Goal: Task Accomplishment & Management: Manage account settings

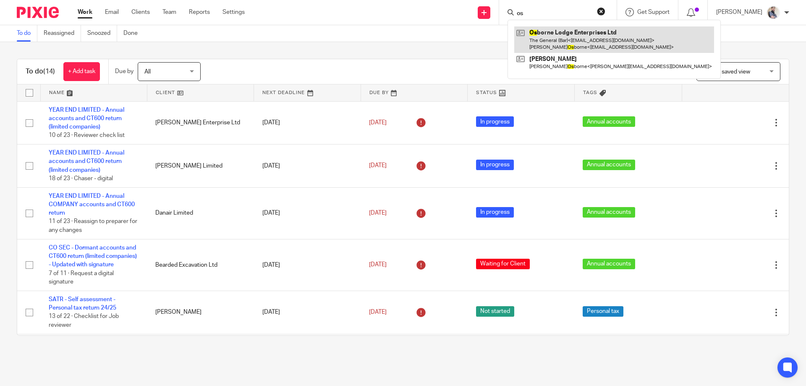
type input "os"
click at [580, 40] on link at bounding box center [614, 39] width 200 height 26
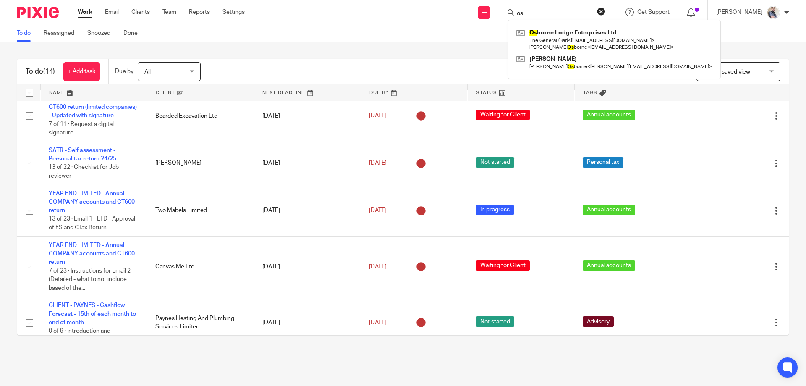
scroll to position [168, 0]
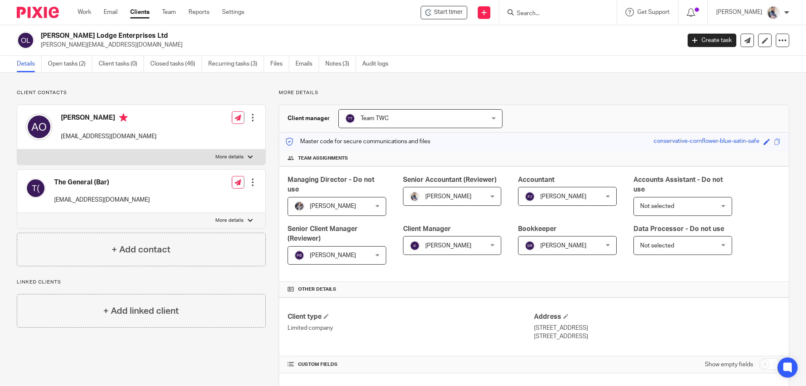
click at [58, 67] on link "Open tasks (2)" at bounding box center [70, 64] width 44 height 16
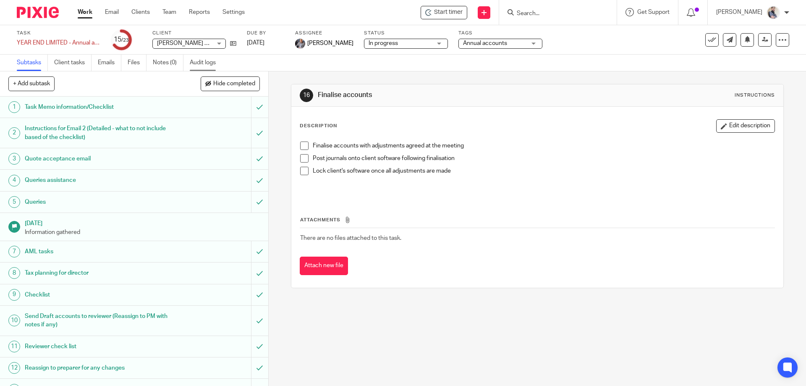
click at [207, 66] on link "Audit logs" at bounding box center [206, 63] width 32 height 16
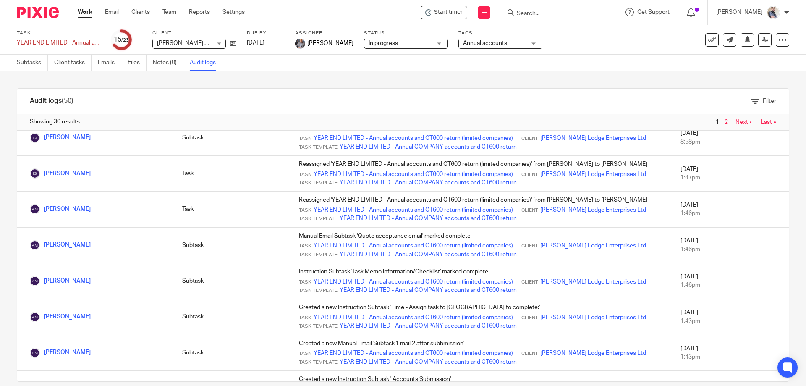
scroll to position [841, 0]
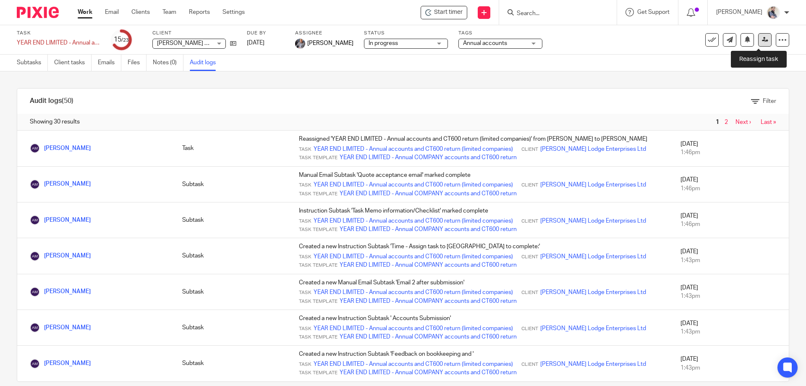
click at [762, 42] on icon at bounding box center [765, 40] width 6 height 6
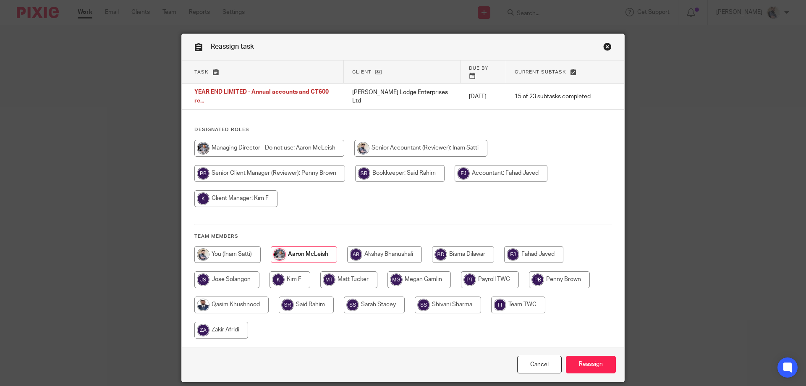
click at [527, 246] on input "radio" at bounding box center [533, 254] width 59 height 17
radio input "true"
click at [580, 356] on input "Reassign" at bounding box center [591, 365] width 50 height 18
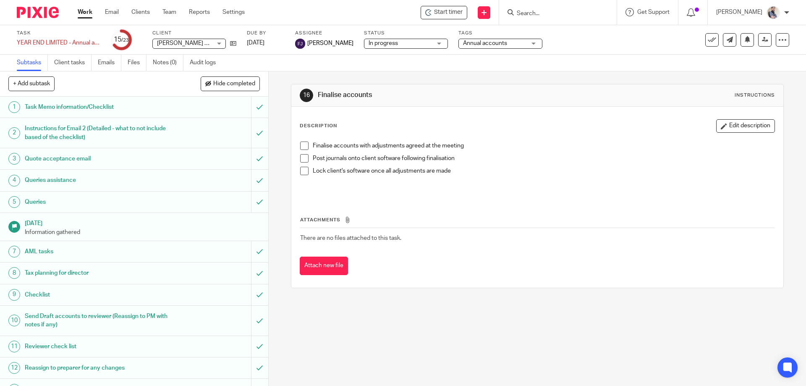
drag, startPoint x: 725, startPoint y: 128, endPoint x: 654, endPoint y: 128, distance: 70.5
click at [725, 128] on button "Edit description" at bounding box center [745, 125] width 59 height 13
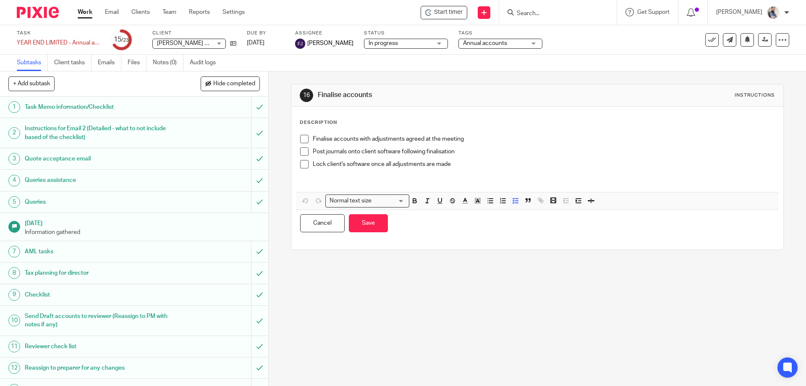
drag, startPoint x: 444, startPoint y: 186, endPoint x: 460, endPoint y: 154, distance: 35.7
click at [444, 186] on div "Finalise accounts with adjustments agreed at the meeting Post journals onto cli…" at bounding box center [537, 161] width 482 height 61
click at [471, 141] on p "Finalise accounts with adjustments agreed at the meeting" at bounding box center [543, 139] width 461 height 8
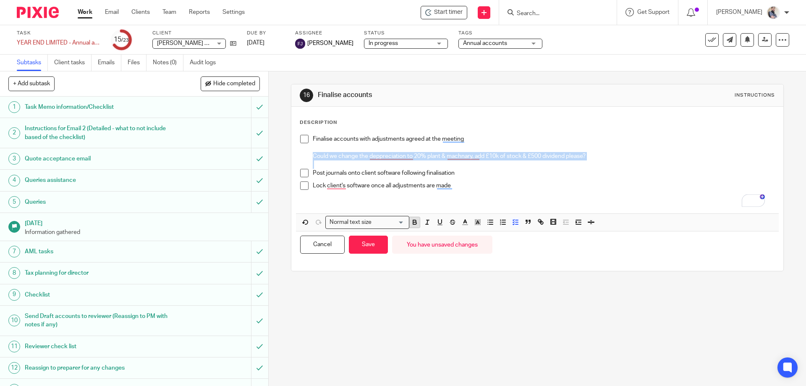
click at [411, 225] on icon "button" at bounding box center [415, 222] width 8 height 8
click at [476, 223] on line "button" at bounding box center [477, 223] width 2 height 0
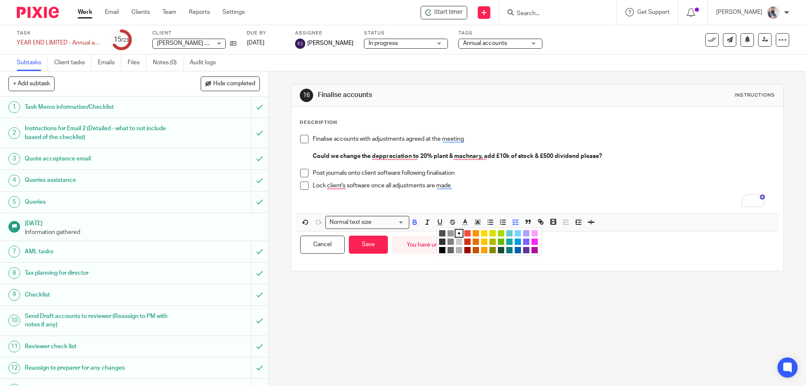
click at [474, 234] on li "color:#FE9200" at bounding box center [476, 233] width 6 height 6
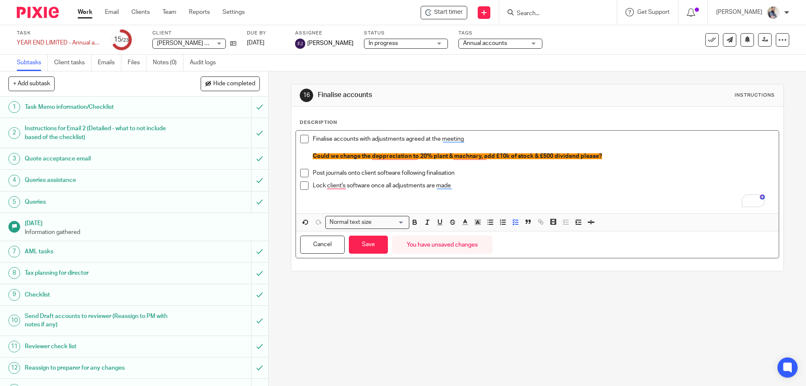
click at [508, 183] on p "Lock client's software once all adjustments are made" at bounding box center [543, 185] width 461 height 8
click at [371, 240] on button "Save" at bounding box center [368, 244] width 39 height 18
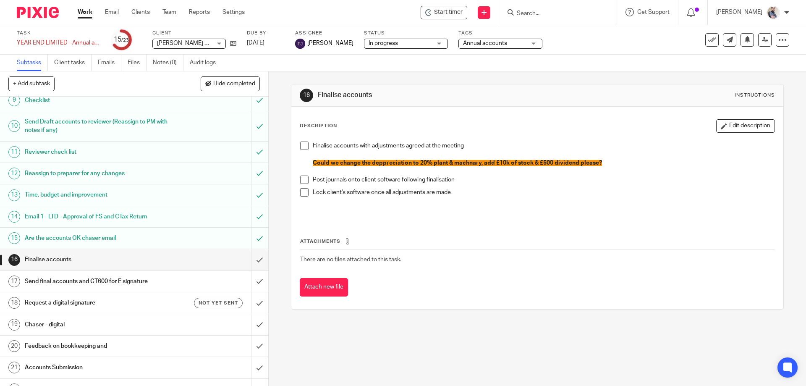
scroll to position [224, 0]
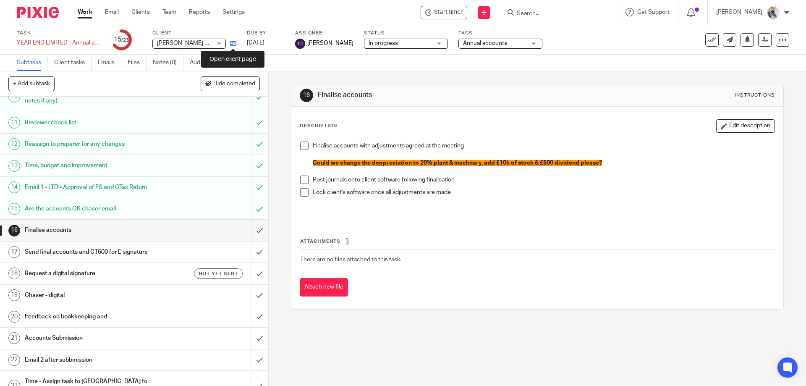
click at [233, 44] on icon at bounding box center [233, 43] width 6 height 6
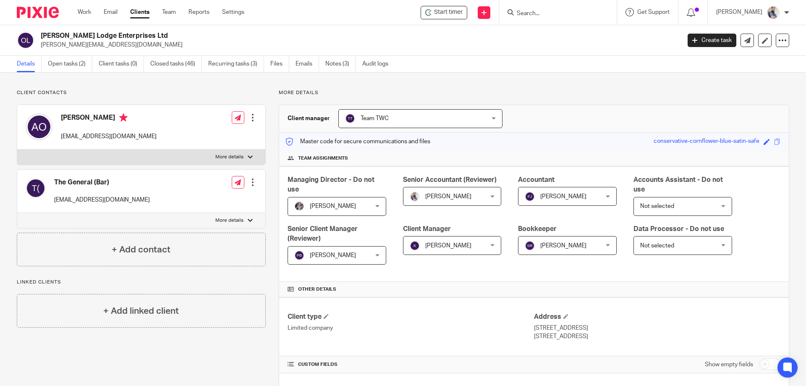
click at [570, 16] on input "Search" at bounding box center [554, 14] width 76 height 8
click at [222, 160] on p "More details" at bounding box center [229, 157] width 28 height 7
click at [17, 149] on input "More details" at bounding box center [17, 149] width 0 height 0
checkbox input "true"
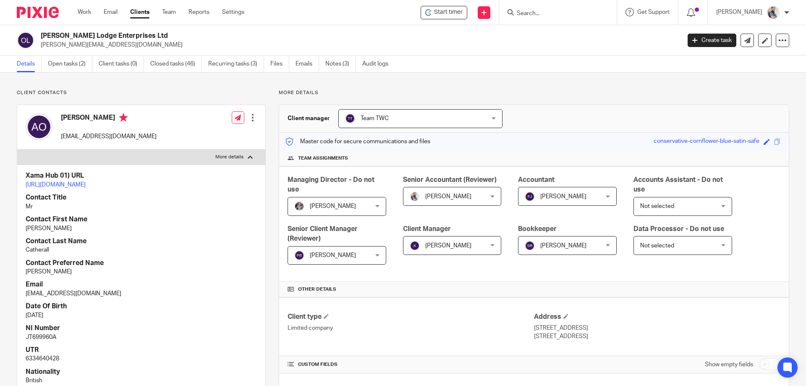
click at [557, 19] on div at bounding box center [558, 12] width 118 height 25
click at [557, 16] on input "Search" at bounding box center [554, 14] width 76 height 8
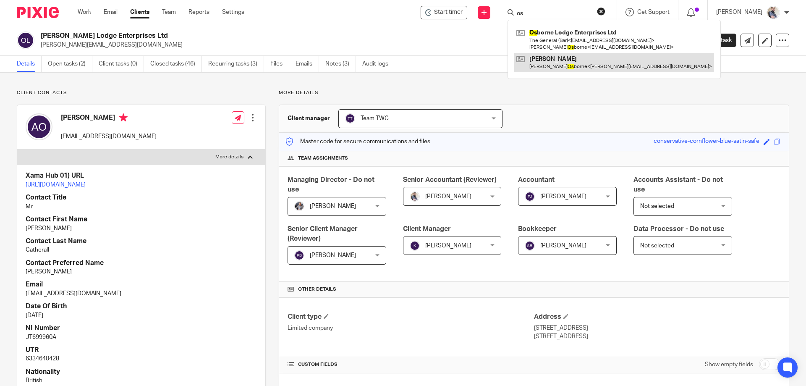
type input "os"
click at [598, 66] on link at bounding box center [614, 62] width 200 height 19
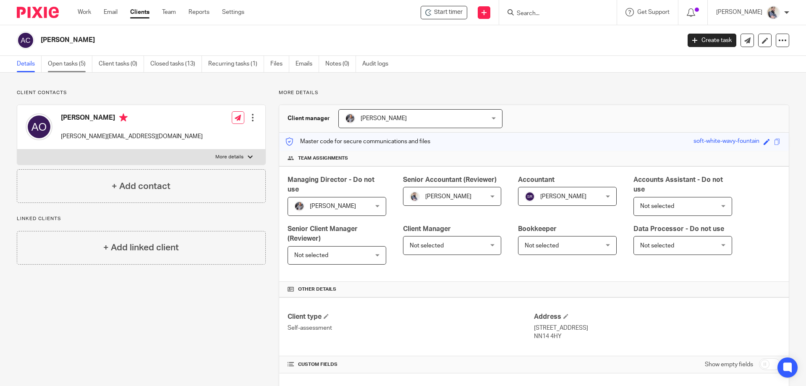
click at [54, 67] on link "Open tasks (5)" at bounding box center [70, 64] width 44 height 16
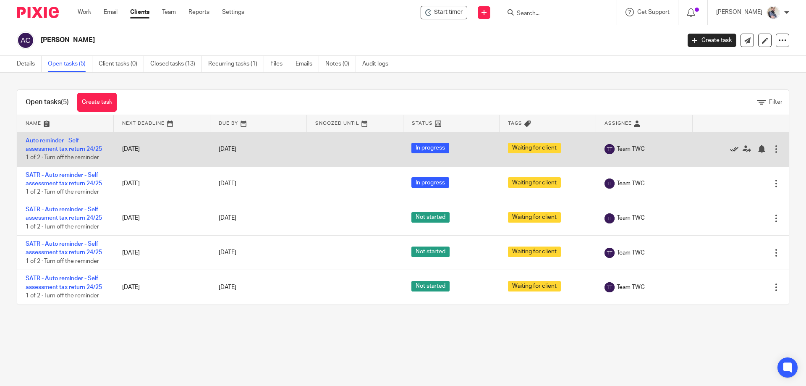
click at [730, 148] on icon at bounding box center [734, 149] width 8 height 8
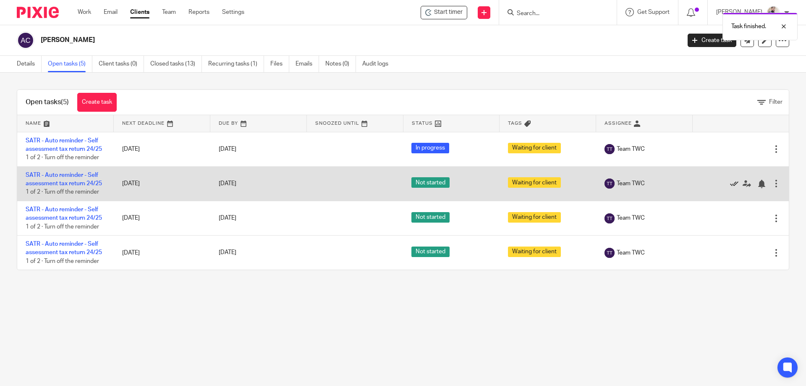
click at [730, 180] on icon at bounding box center [734, 184] width 8 height 8
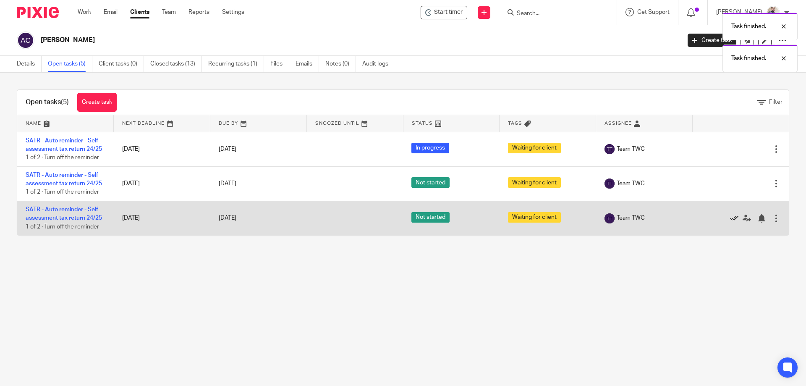
click at [730, 220] on icon at bounding box center [734, 218] width 8 height 8
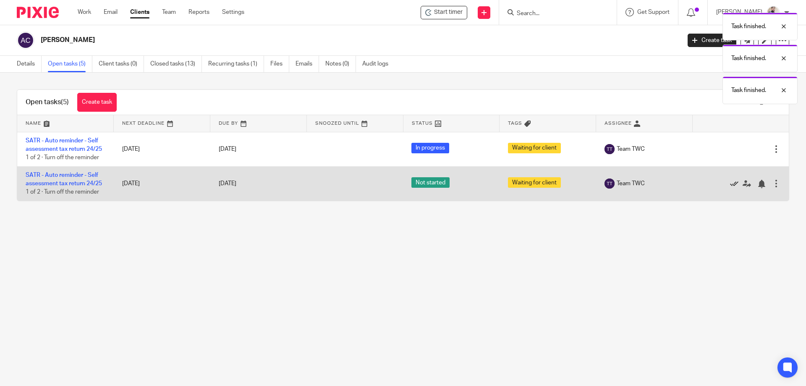
click at [730, 180] on icon at bounding box center [734, 184] width 8 height 8
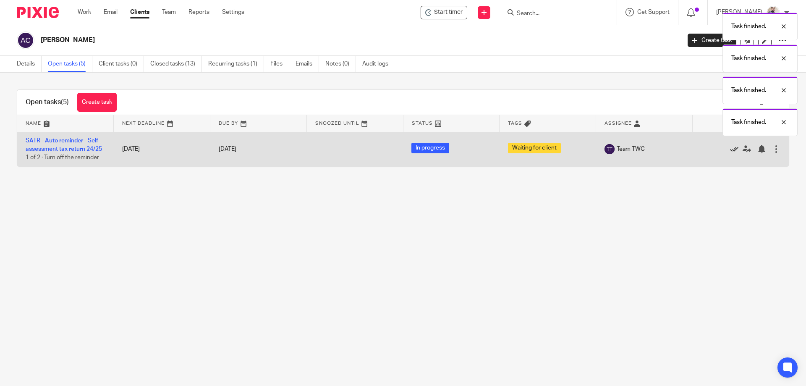
click at [730, 150] on icon at bounding box center [734, 149] width 8 height 8
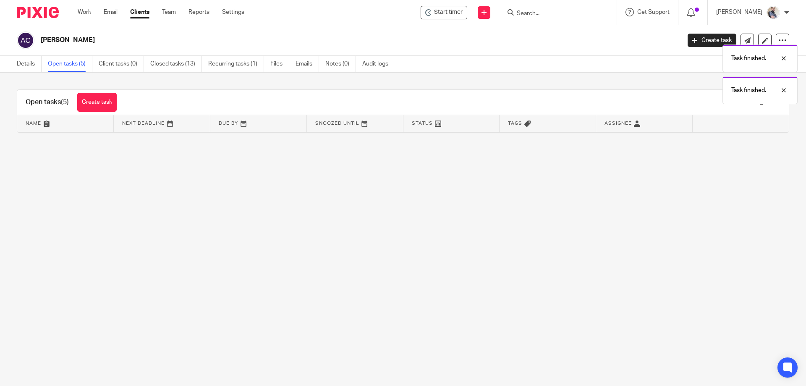
click at [700, 42] on div "Task finished. Task finished. Task finished." at bounding box center [600, 56] width 395 height 96
click at [700, 42] on link "Create task" at bounding box center [712, 40] width 49 height 13
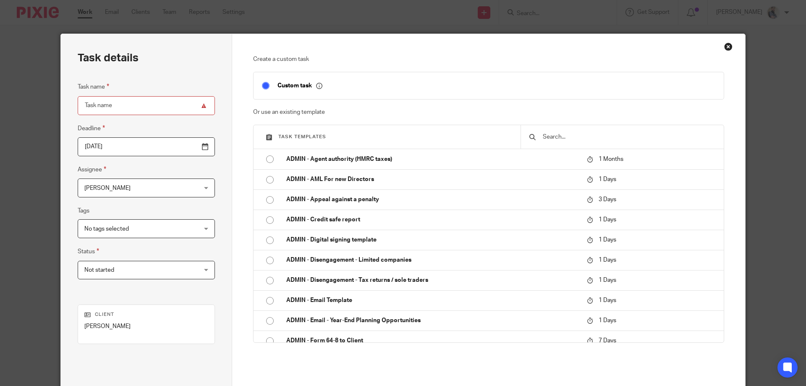
click at [562, 134] on input "text" at bounding box center [628, 136] width 173 height 9
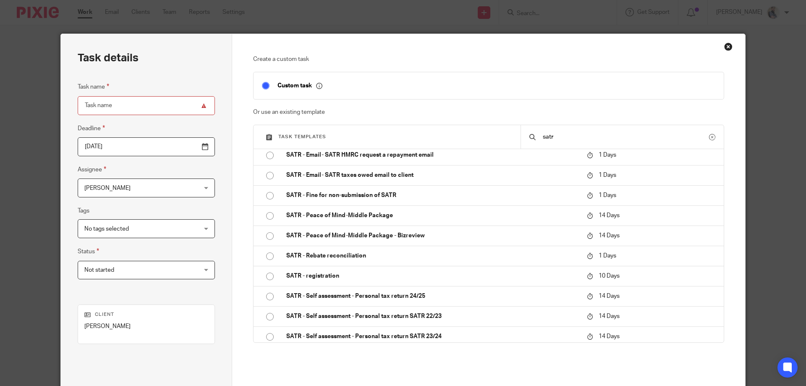
scroll to position [210, 0]
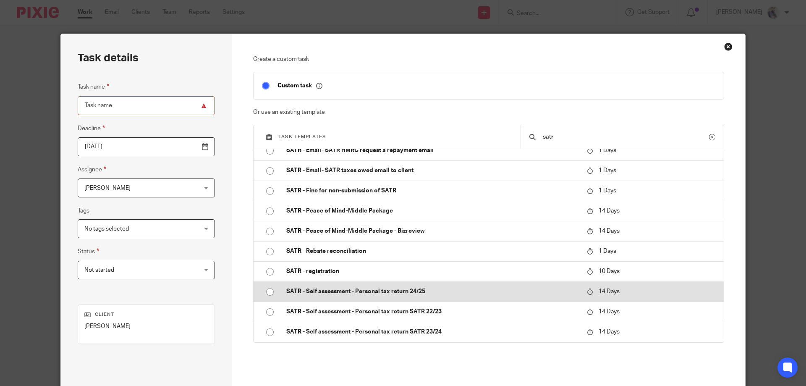
type input "satr"
click at [414, 296] on td "SATR - Self assessment - Personal tax return 24/25" at bounding box center [430, 291] width 305 height 20
type input "2025-09-30"
type input "SATR - Self assessment - Personal tax return 24/25"
checkbox input "false"
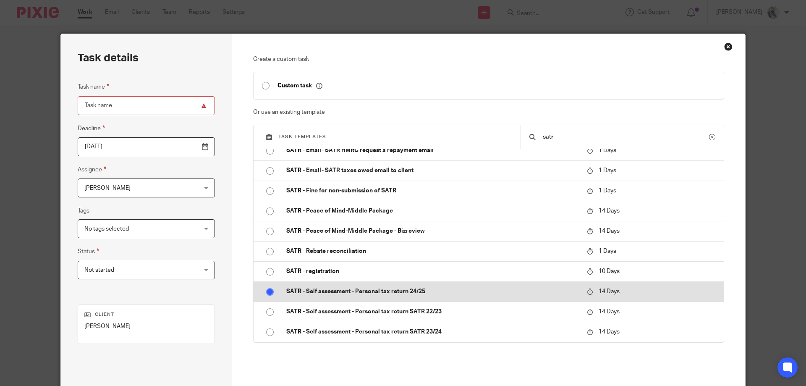
radio input "true"
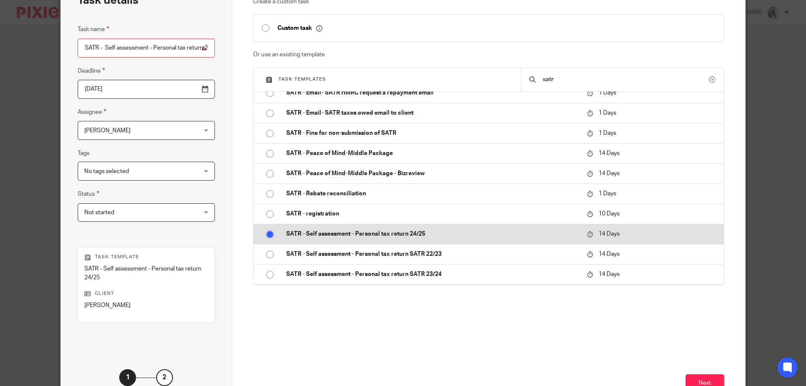
scroll to position [119, 0]
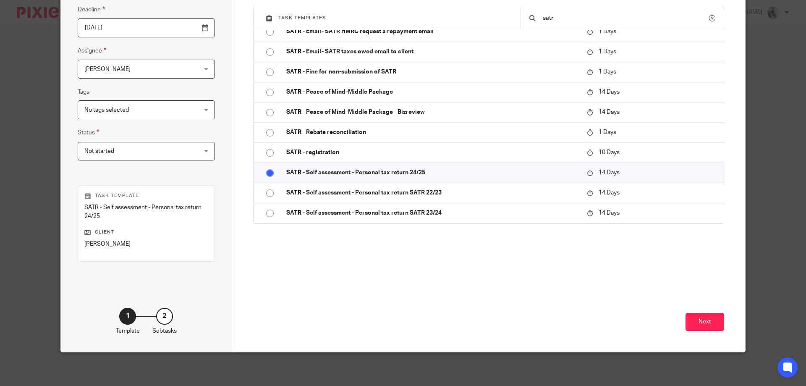
click at [159, 108] on span "No tags selected" at bounding box center [136, 110] width 104 height 18
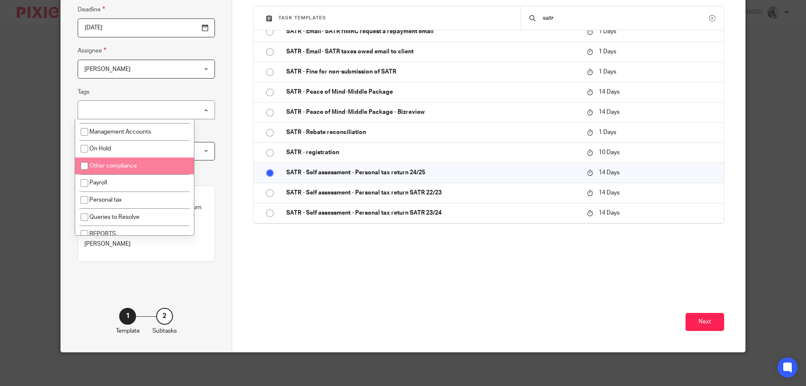
scroll to position [168, 0]
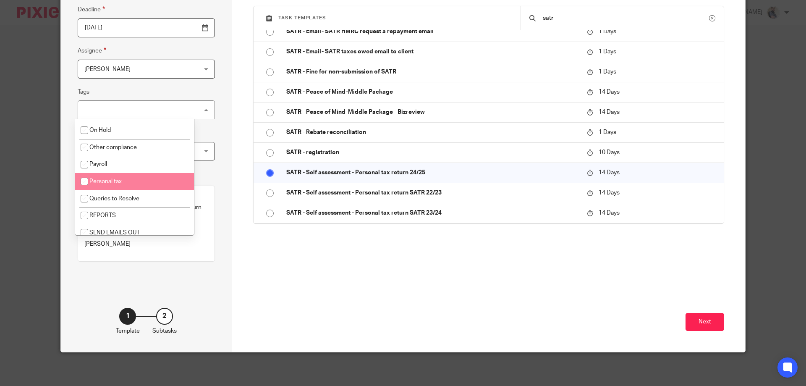
click at [136, 182] on li "Personal tax" at bounding box center [134, 181] width 119 height 17
checkbox input "true"
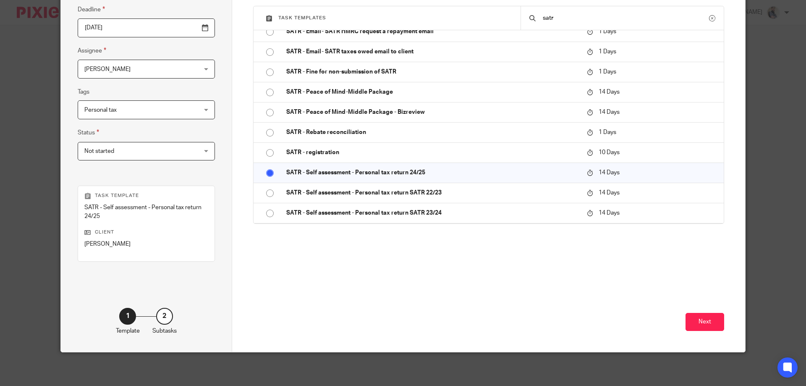
click at [301, 298] on div "Next" at bounding box center [488, 311] width 471 height 79
click at [144, 150] on span "Not started" at bounding box center [136, 151] width 104 height 18
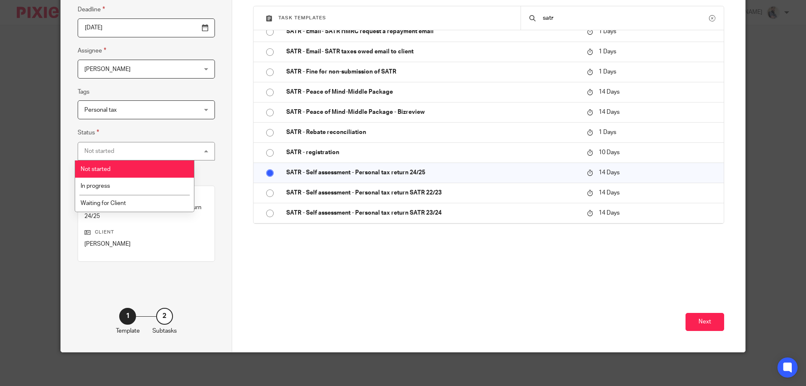
click at [409, 304] on div "Next" at bounding box center [488, 311] width 471 height 79
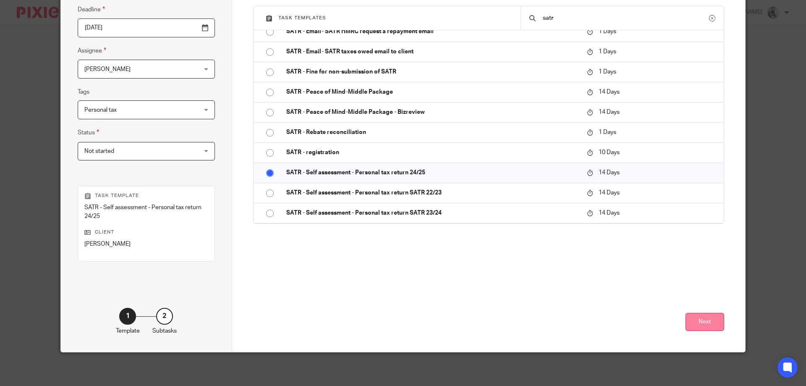
click at [696, 326] on button "Next" at bounding box center [704, 322] width 39 height 18
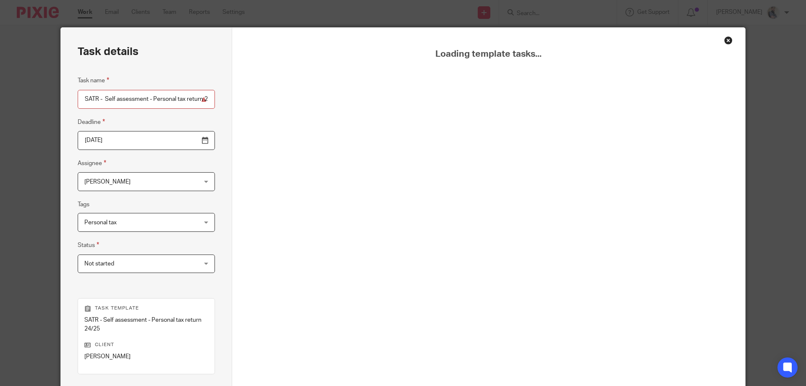
scroll to position [0, 0]
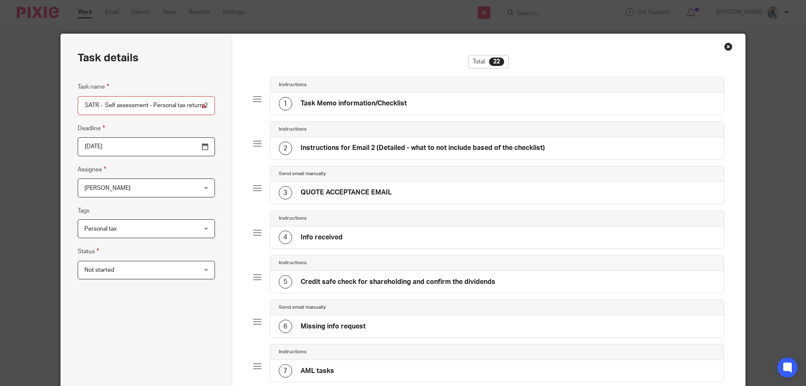
click at [354, 107] on h4 "Task Memo information/Checklist" at bounding box center [354, 103] width 106 height 9
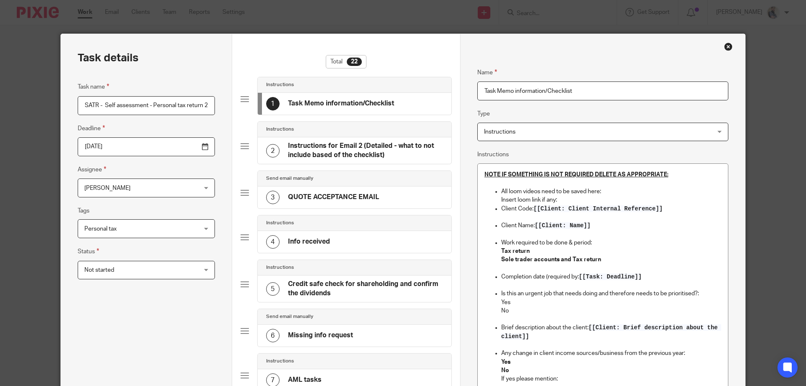
scroll to position [56, 0]
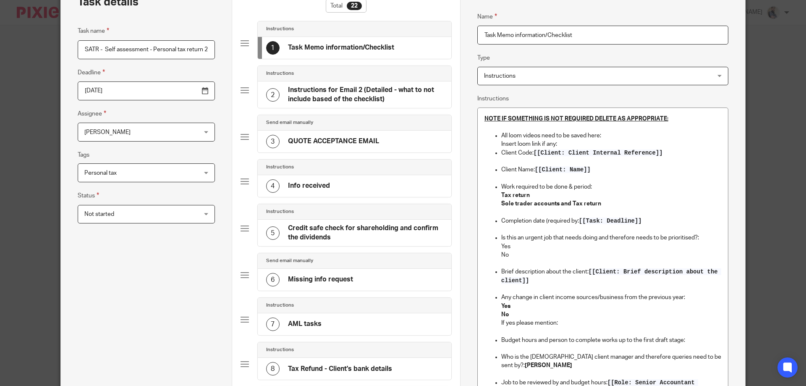
click at [551, 248] on p "Yes" at bounding box center [611, 246] width 220 height 8
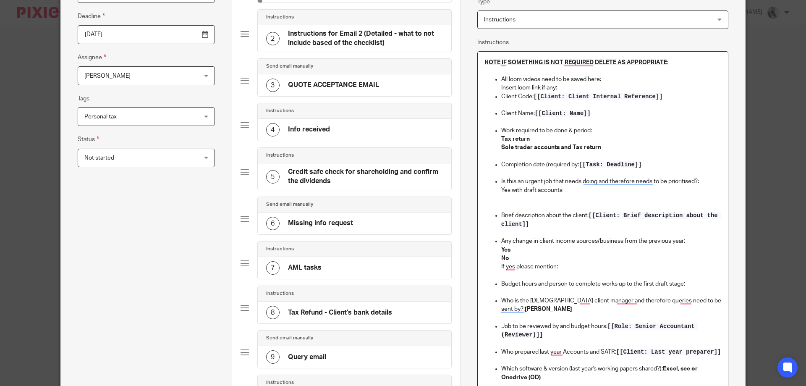
scroll to position [168, 0]
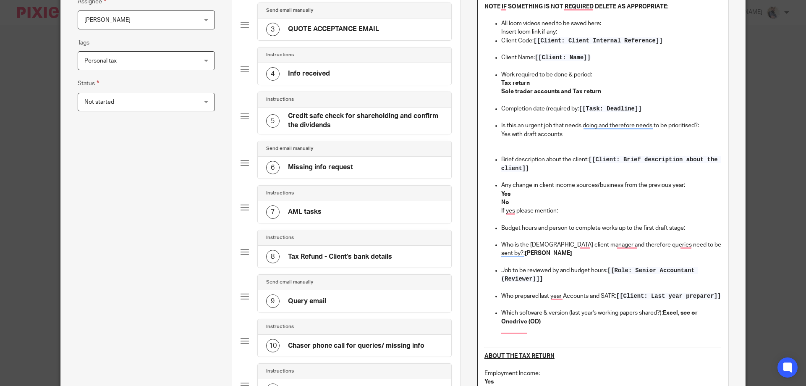
click at [515, 199] on p "No" at bounding box center [611, 202] width 220 height 8
click at [688, 228] on p "Budget hours and person to complete works up to the first draft stage:" at bounding box center [611, 228] width 220 height 8
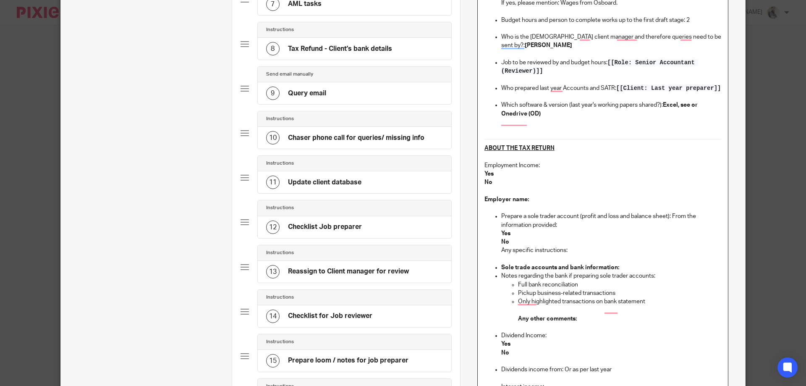
scroll to position [392, 0]
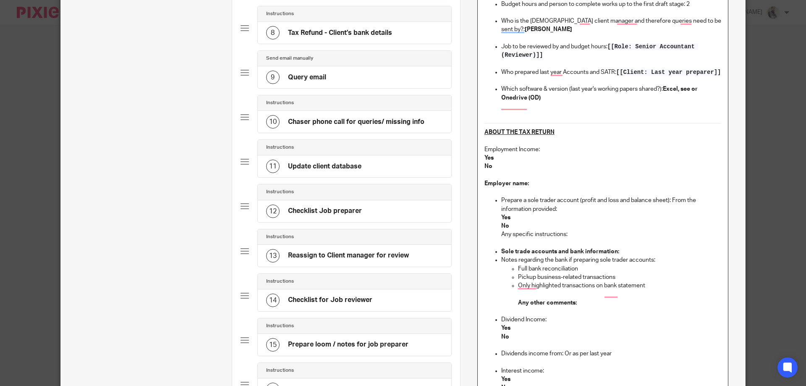
click at [510, 162] on p "Yes" at bounding box center [602, 158] width 237 height 8
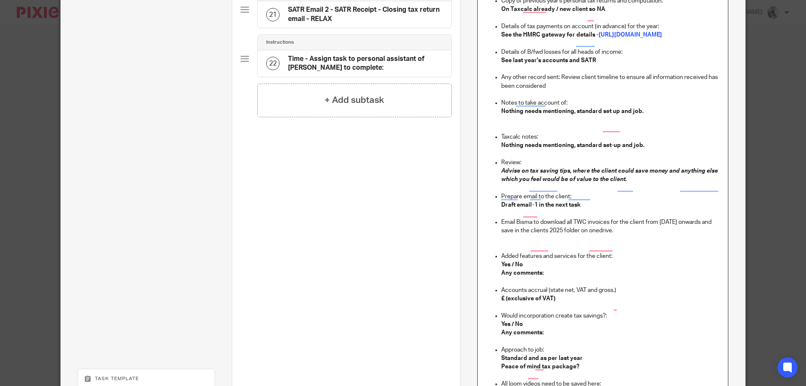
scroll to position [1007, 0]
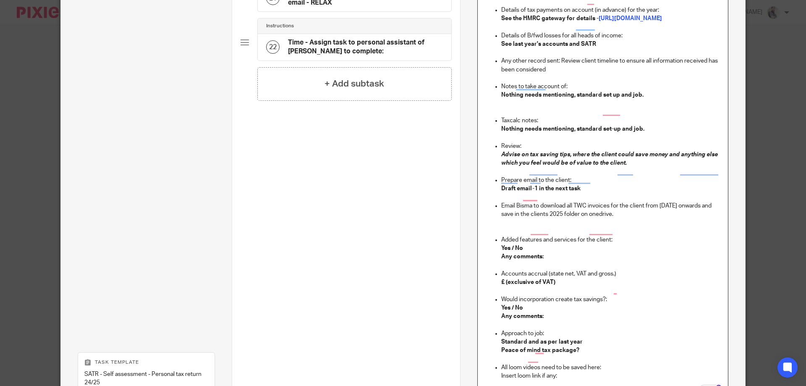
click at [514, 251] on strong "Yes / No" at bounding box center [512, 248] width 22 height 6
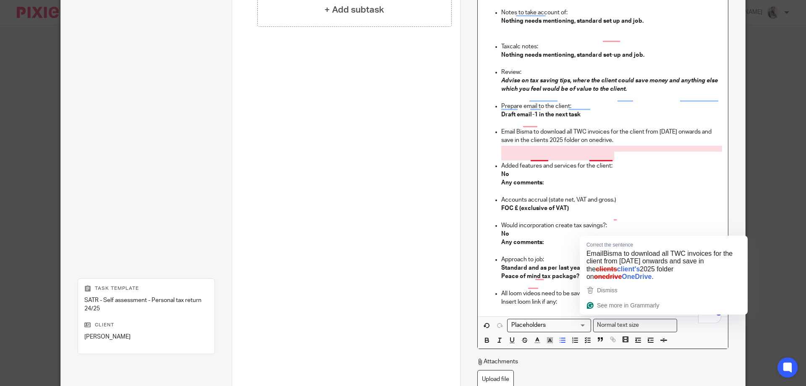
scroll to position [1175, 0]
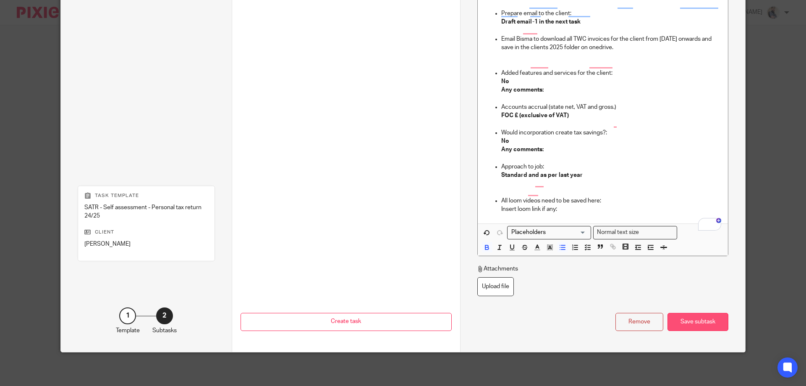
click at [687, 331] on div "Save subtask" at bounding box center [697, 322] width 61 height 18
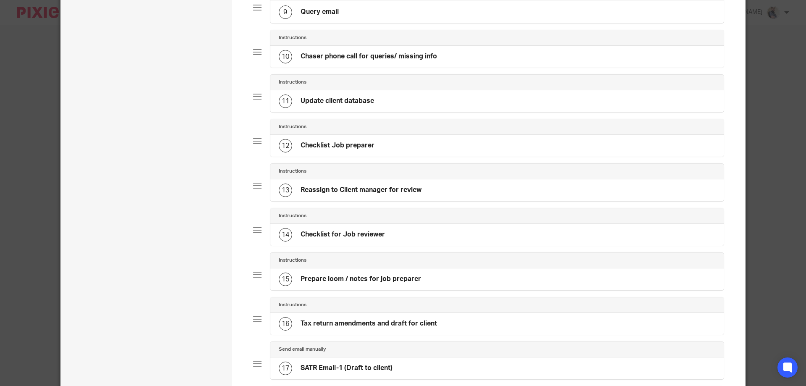
scroll to position [798, 0]
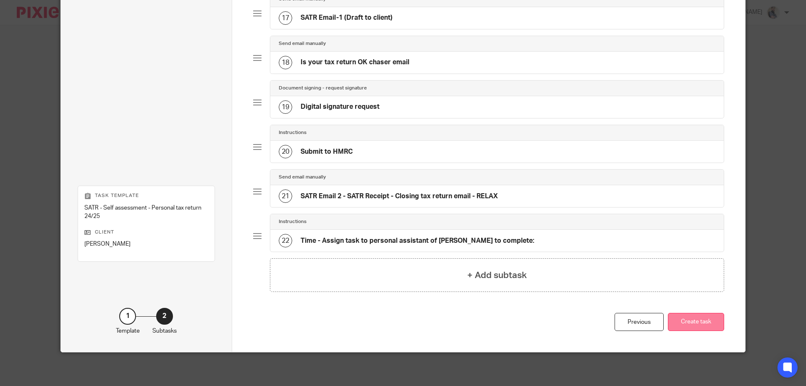
click at [704, 316] on button "Create task" at bounding box center [696, 322] width 56 height 18
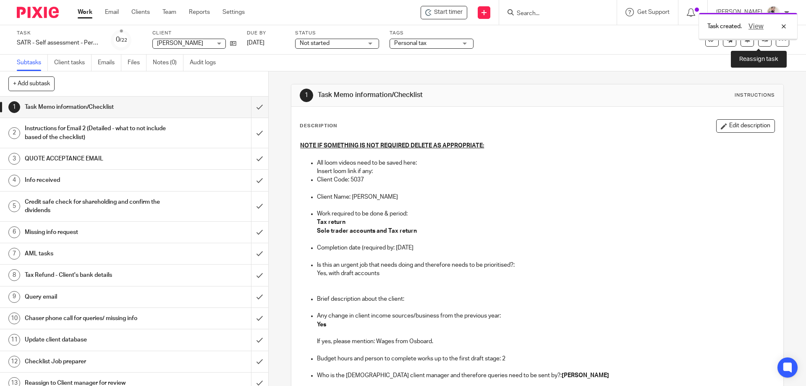
click at [758, 40] on link at bounding box center [764, 39] width 13 height 13
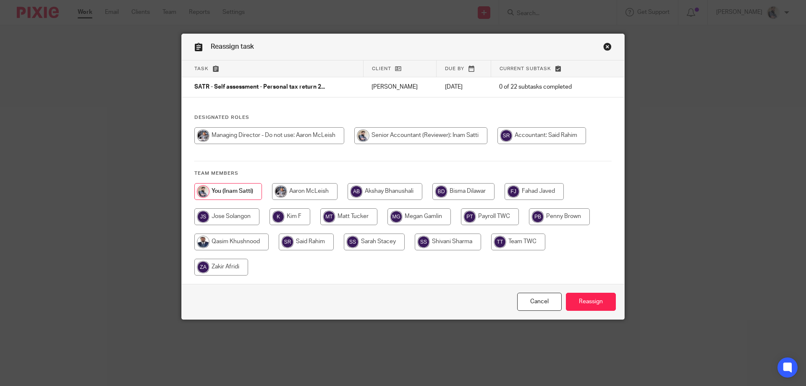
click at [534, 194] on input "radio" at bounding box center [534, 191] width 59 height 17
radio input "true"
click at [585, 300] on input "Reassign" at bounding box center [591, 302] width 50 height 18
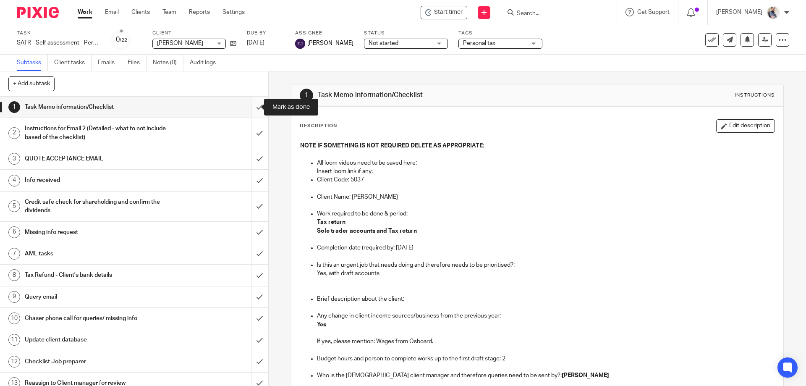
click at [249, 104] on input "submit" at bounding box center [134, 107] width 268 height 21
click at [250, 136] on input "submit" at bounding box center [134, 133] width 268 height 30
click at [250, 157] on input "submit" at bounding box center [134, 158] width 268 height 21
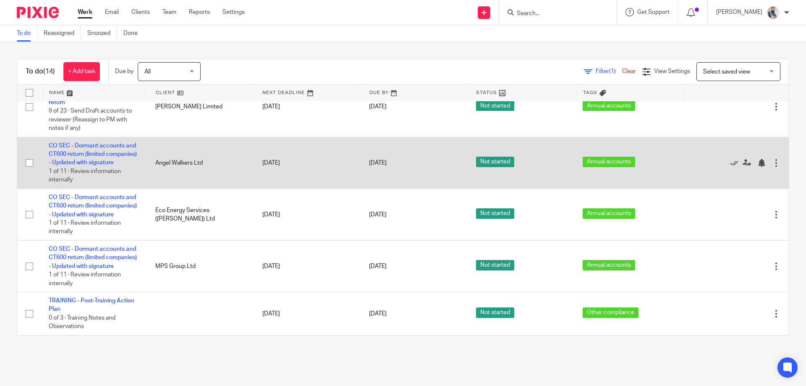
scroll to position [504, 0]
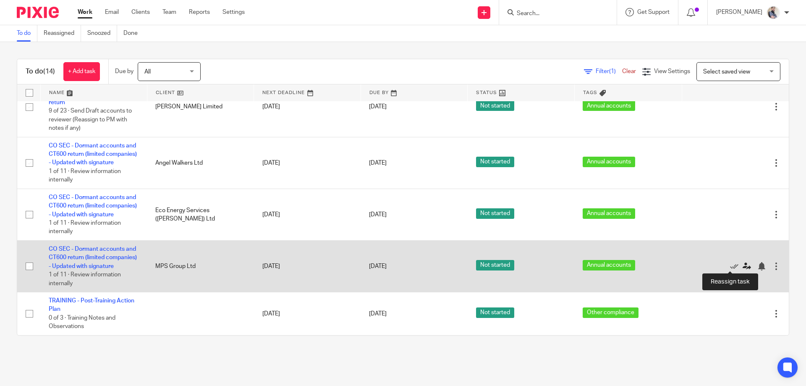
click at [743, 266] on icon at bounding box center [747, 266] width 8 height 8
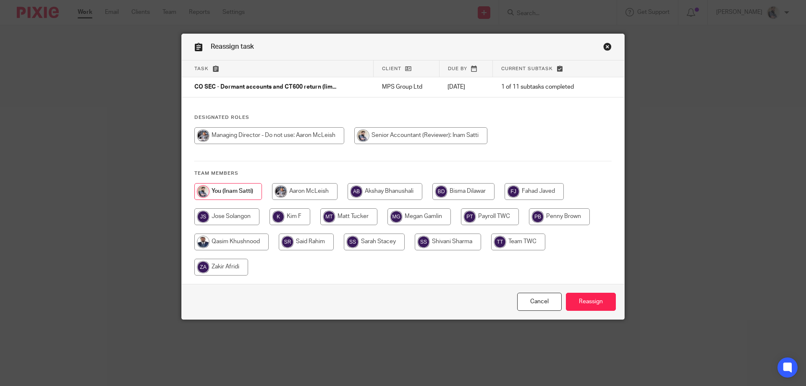
click at [236, 264] on input "radio" at bounding box center [221, 267] width 54 height 17
radio input "true"
click at [596, 295] on input "Reassign" at bounding box center [591, 302] width 50 height 18
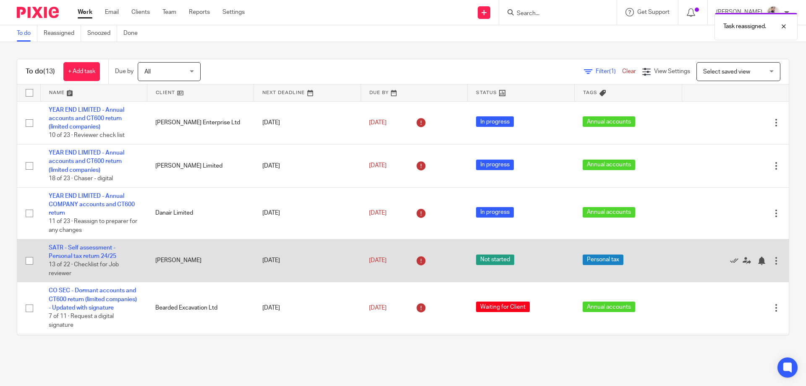
scroll to position [446, 0]
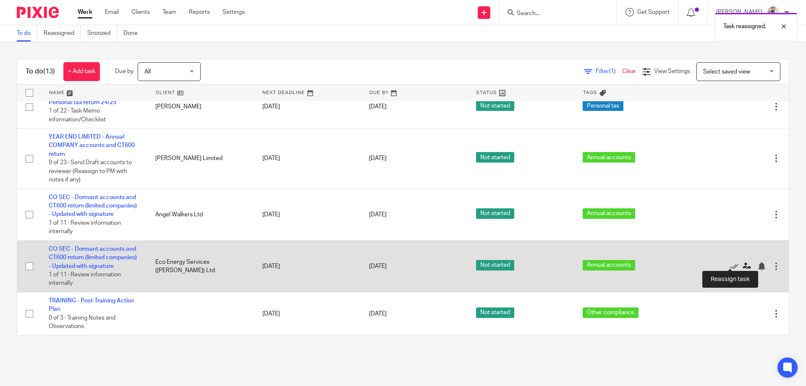
click at [743, 263] on icon at bounding box center [747, 266] width 8 height 8
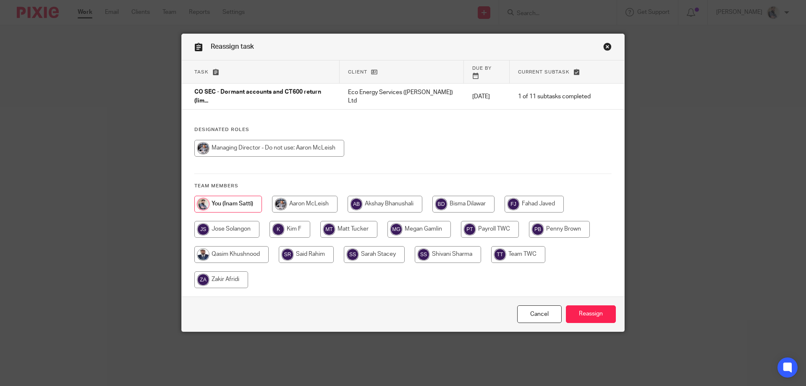
click at [227, 271] on input "radio" at bounding box center [221, 279] width 54 height 17
radio input "true"
click at [580, 306] on input "Reassign" at bounding box center [591, 314] width 50 height 18
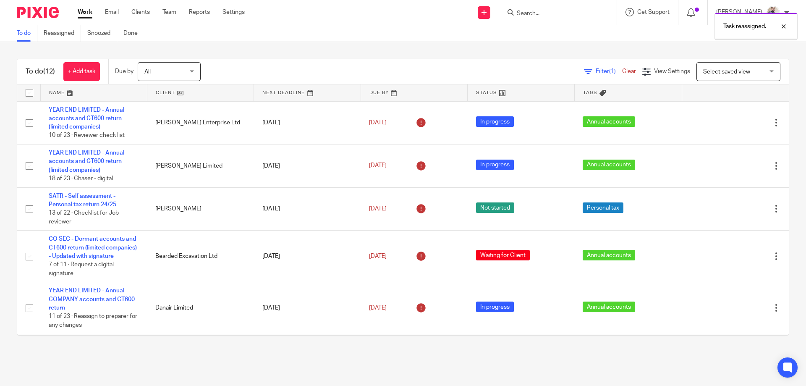
scroll to position [386, 0]
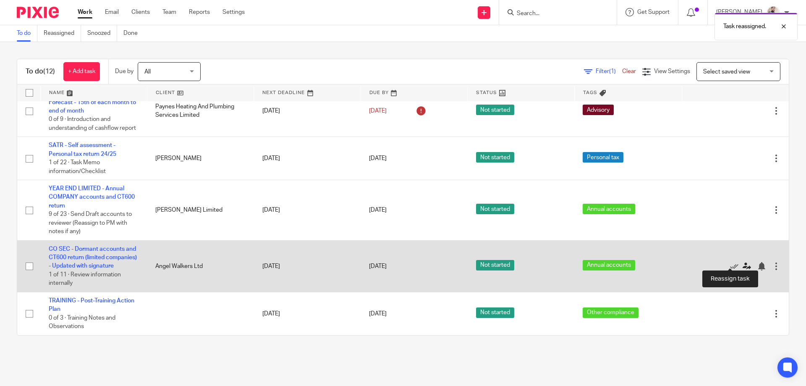
click at [743, 264] on icon at bounding box center [747, 266] width 8 height 8
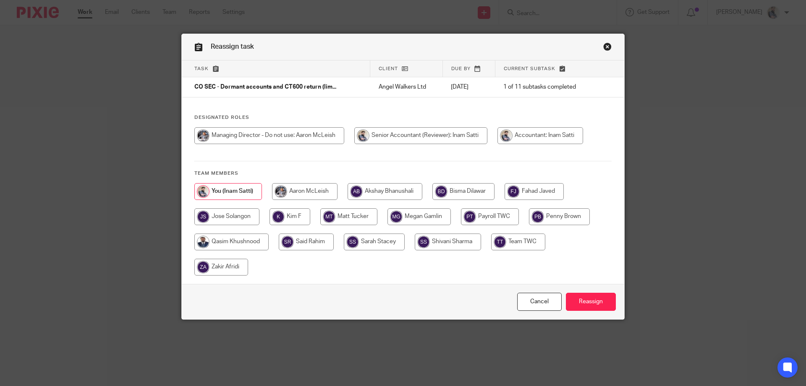
click at [216, 265] on input "radio" at bounding box center [221, 267] width 54 height 17
radio input "true"
click at [594, 304] on input "Reassign" at bounding box center [591, 302] width 50 height 18
